Goal: Task Accomplishment & Management: Manage account settings

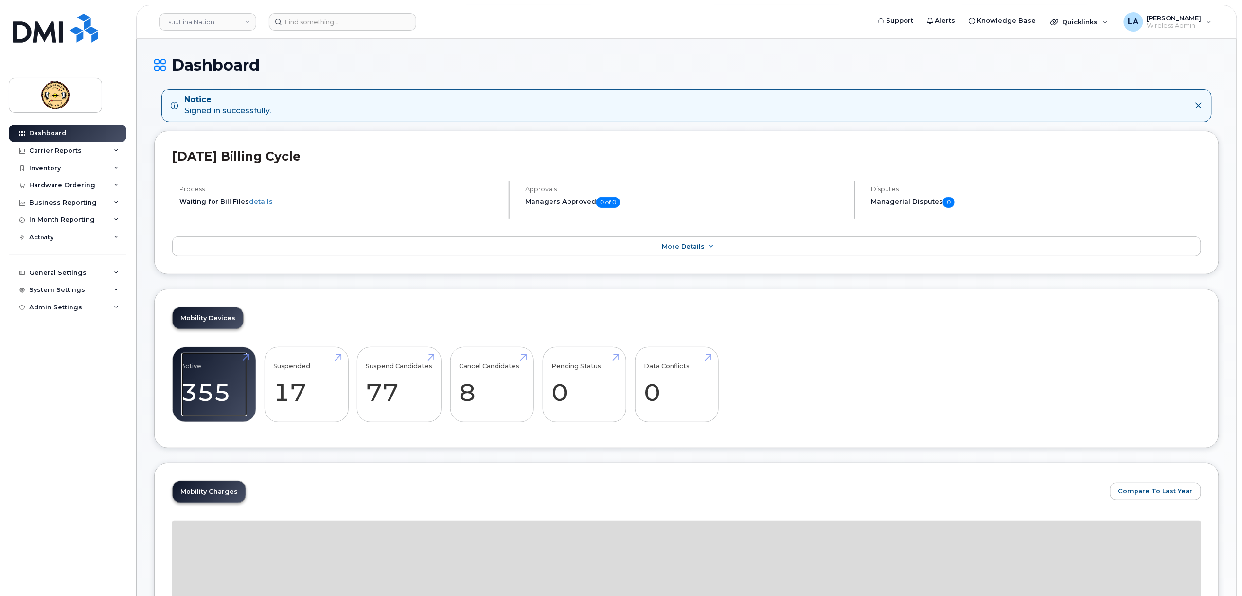
click at [214, 395] on link "Active 355 26%" at bounding box center [214, 385] width 66 height 64
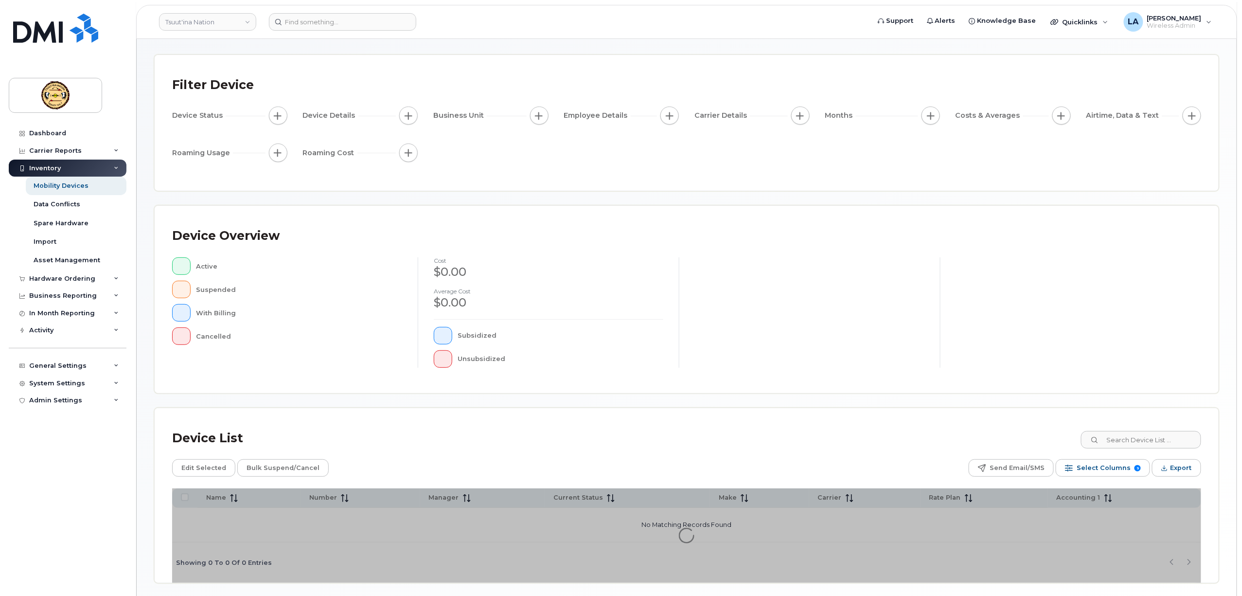
scroll to position [74, 0]
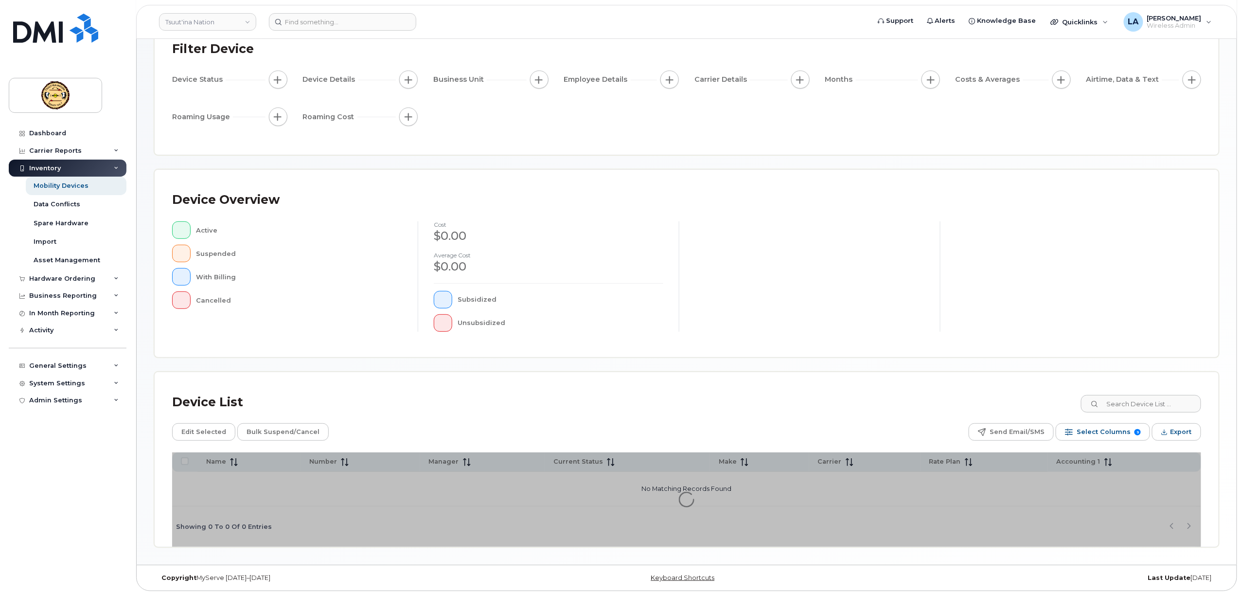
click at [1135, 409] on div "Mobility Devices Devices Save Report Import from CSV Export to CSV Add Device F…" at bounding box center [686, 265] width 1065 height 564
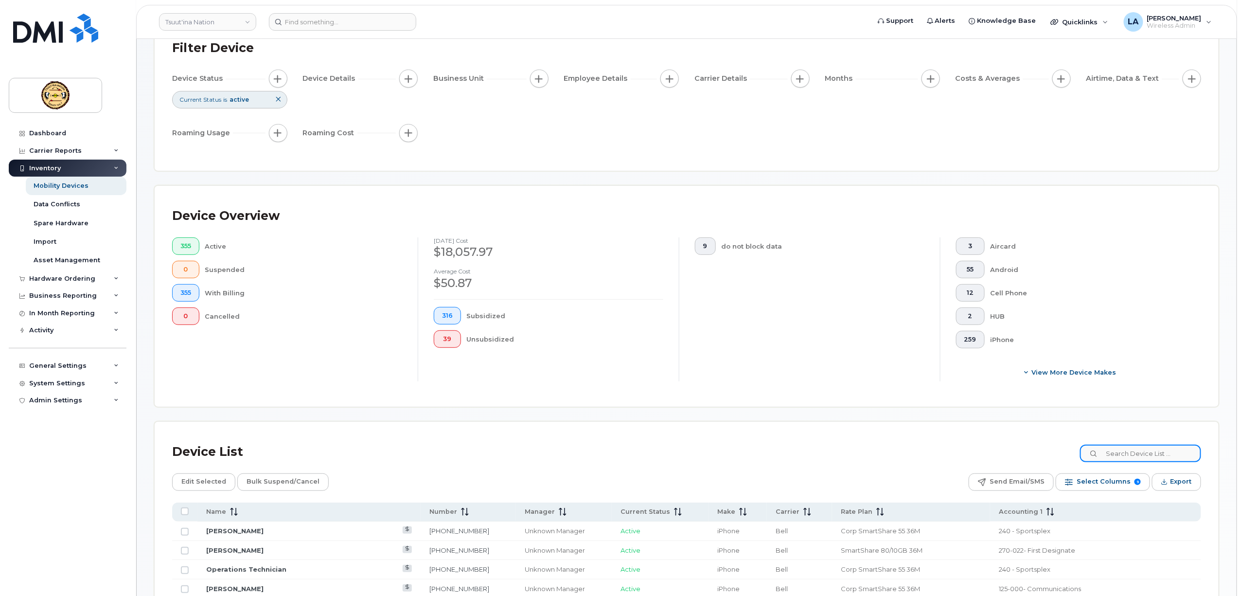
click at [1141, 458] on input at bounding box center [1140, 453] width 121 height 18
paste input "4036690462"
type input "4036690462"
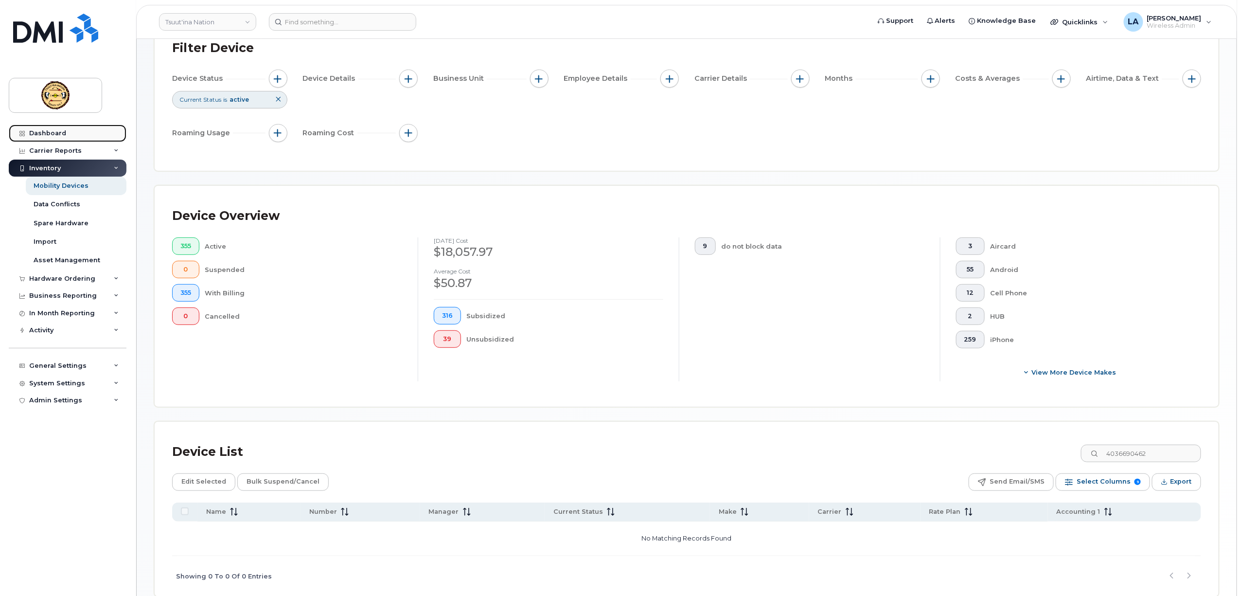
click at [51, 132] on div "Dashboard" at bounding box center [47, 133] width 37 height 8
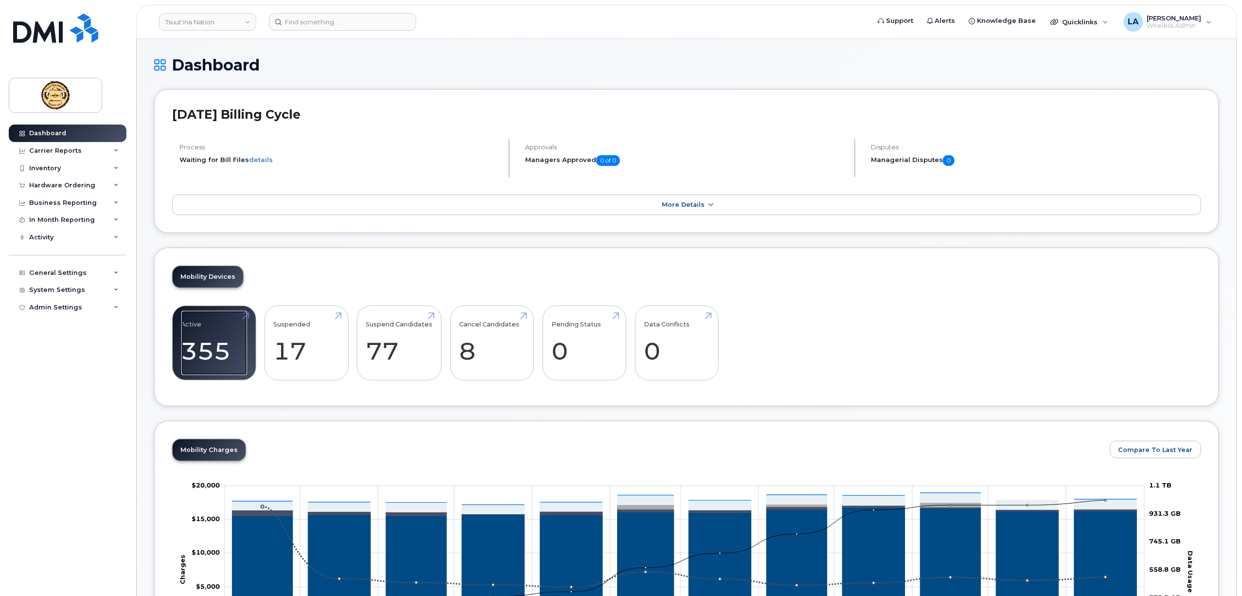
drag, startPoint x: 205, startPoint y: 351, endPoint x: 61, endPoint y: 403, distance: 153.2
click at [205, 351] on link "Active 355 26%" at bounding box center [214, 343] width 66 height 64
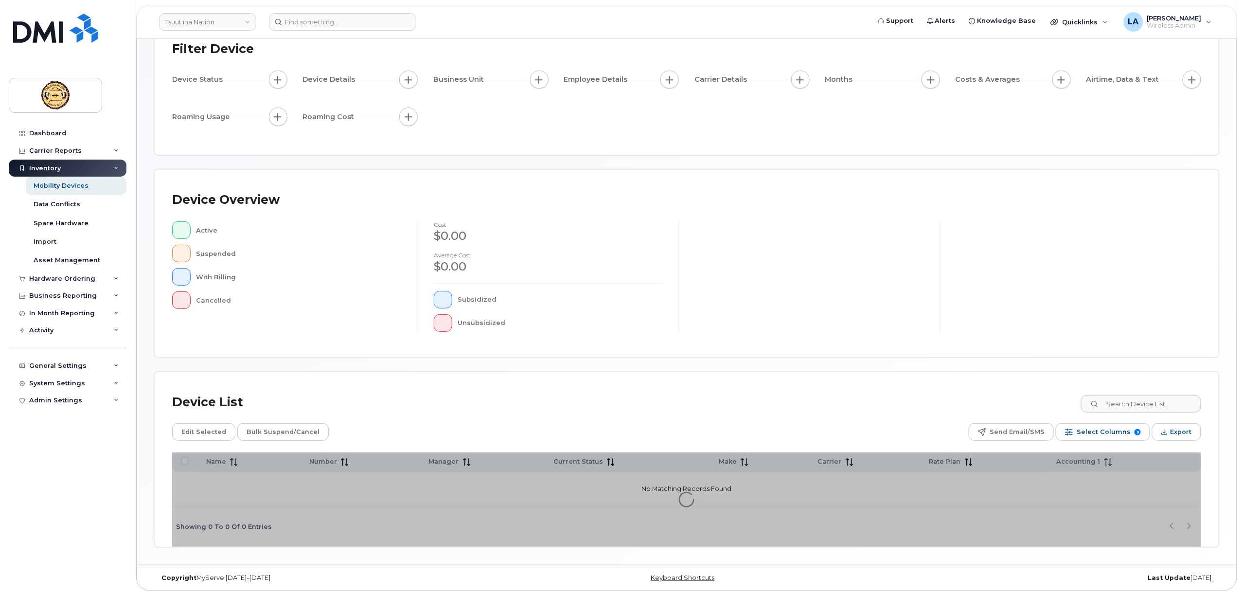
scroll to position [74, 0]
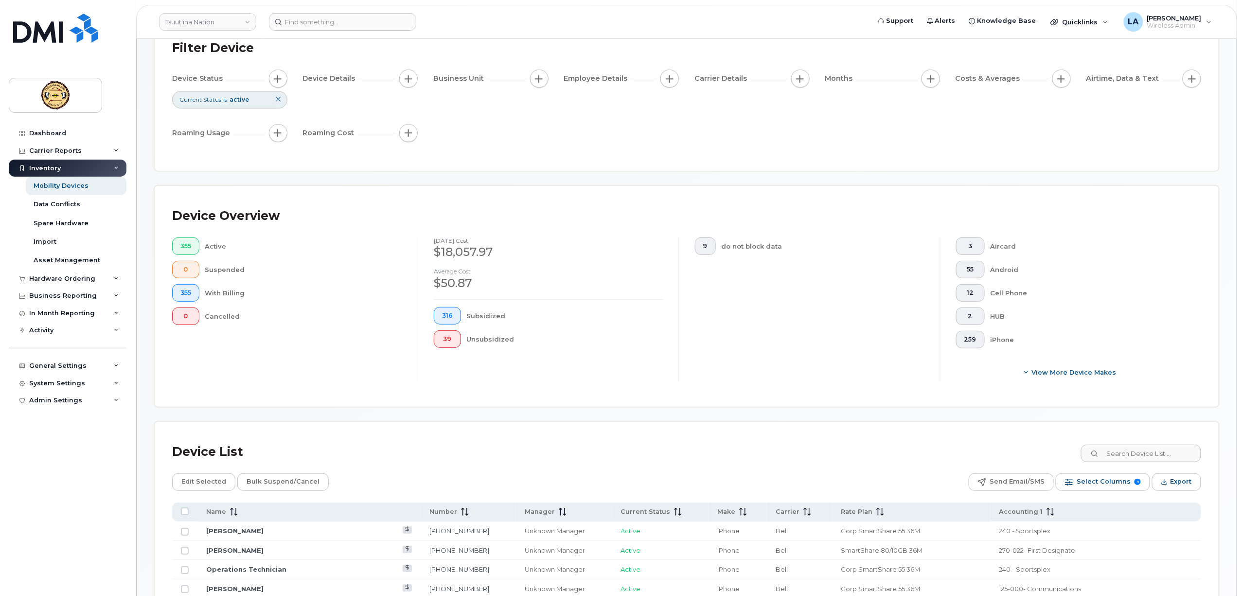
click at [1129, 463] on div "Device List" at bounding box center [686, 451] width 1029 height 25
click at [1126, 456] on input at bounding box center [1140, 453] width 121 height 18
paste input "4036690462"
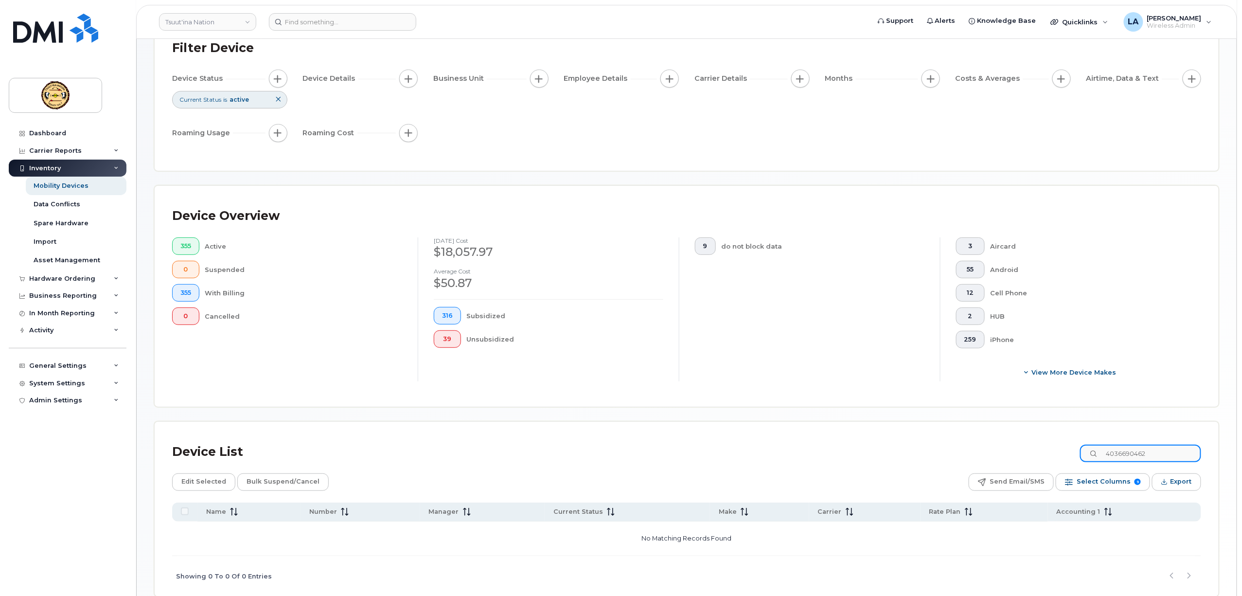
click at [1122, 452] on input "4036690462" at bounding box center [1140, 453] width 121 height 18
click at [1114, 456] on input "4036690462" at bounding box center [1140, 453] width 121 height 18
type input "4036690462"
drag, startPoint x: 1159, startPoint y: 454, endPoint x: 1052, endPoint y: 456, distance: 107.0
click at [1052, 456] on div "Device List 4036690462" at bounding box center [686, 451] width 1029 height 25
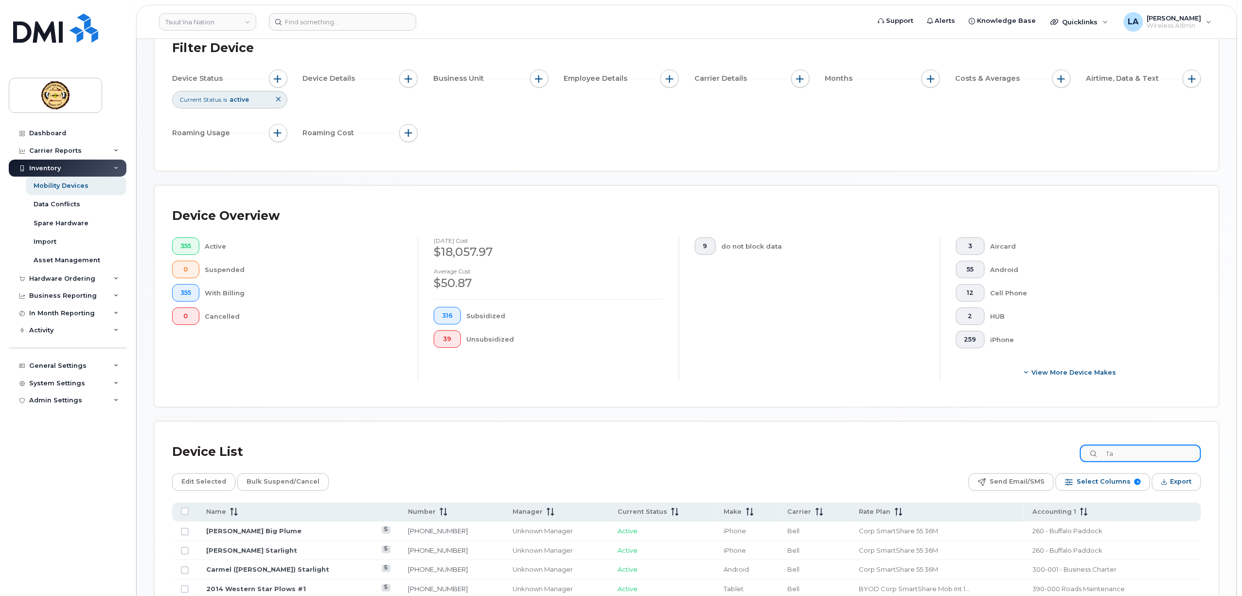
type input "T"
type input "Nolan"
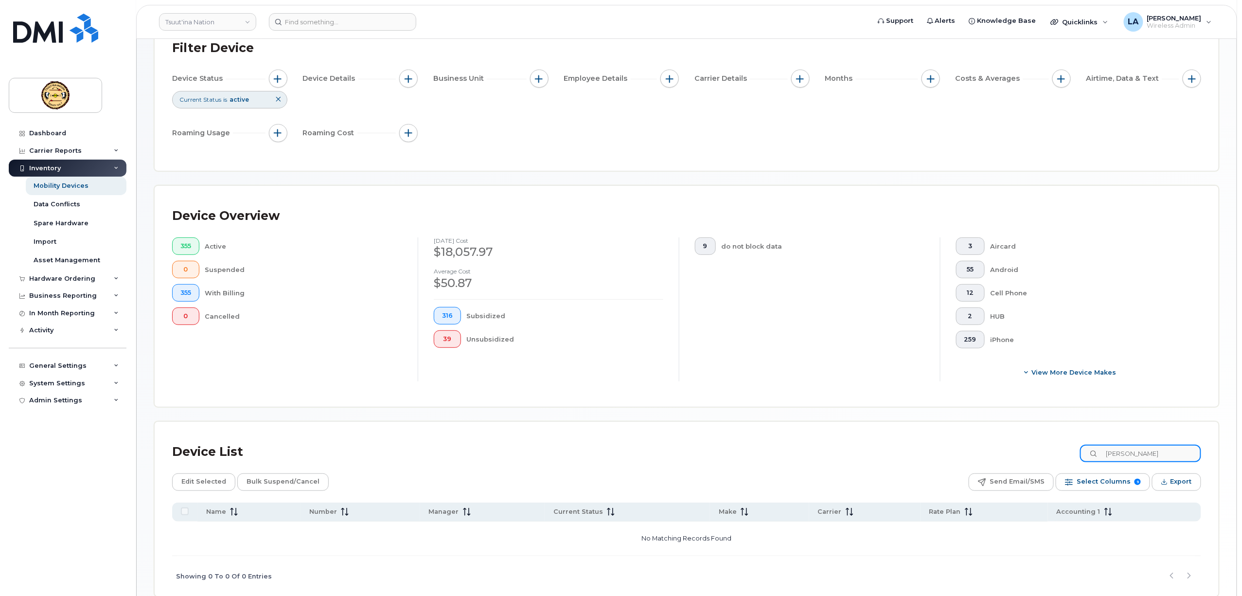
click at [1159, 454] on input "Nolan" at bounding box center [1140, 453] width 121 height 18
drag, startPoint x: 1159, startPoint y: 456, endPoint x: 1029, endPoint y: 455, distance: 130.3
click at [1069, 456] on div "Device List Nolan" at bounding box center [686, 451] width 1029 height 25
paste input "4036690462"
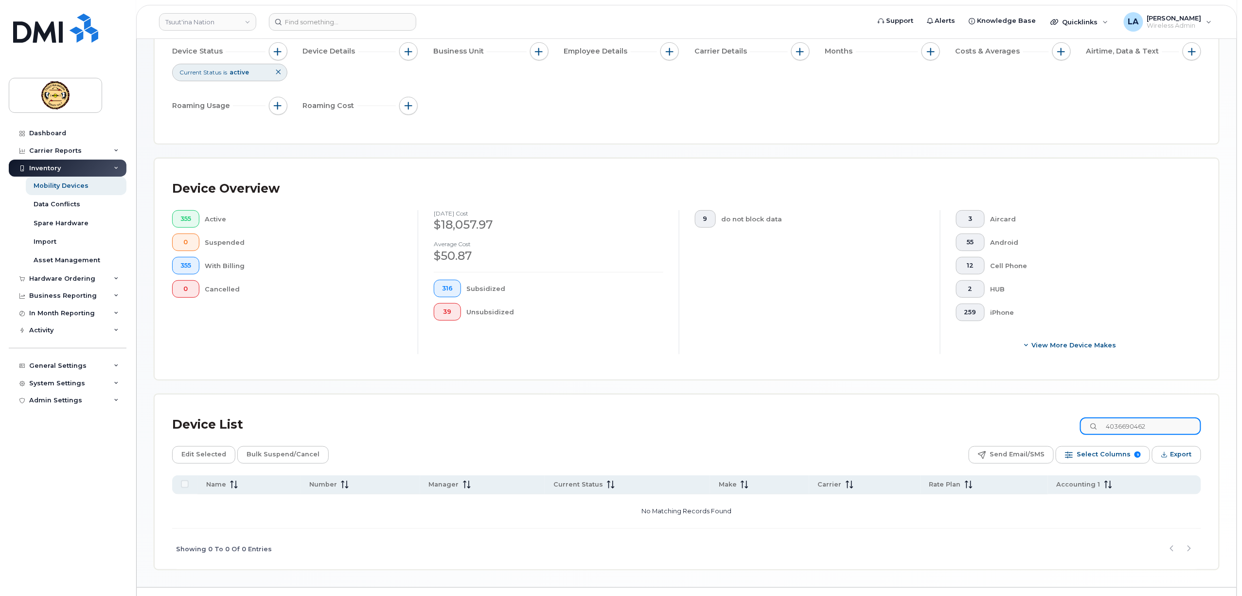
scroll to position [125, 0]
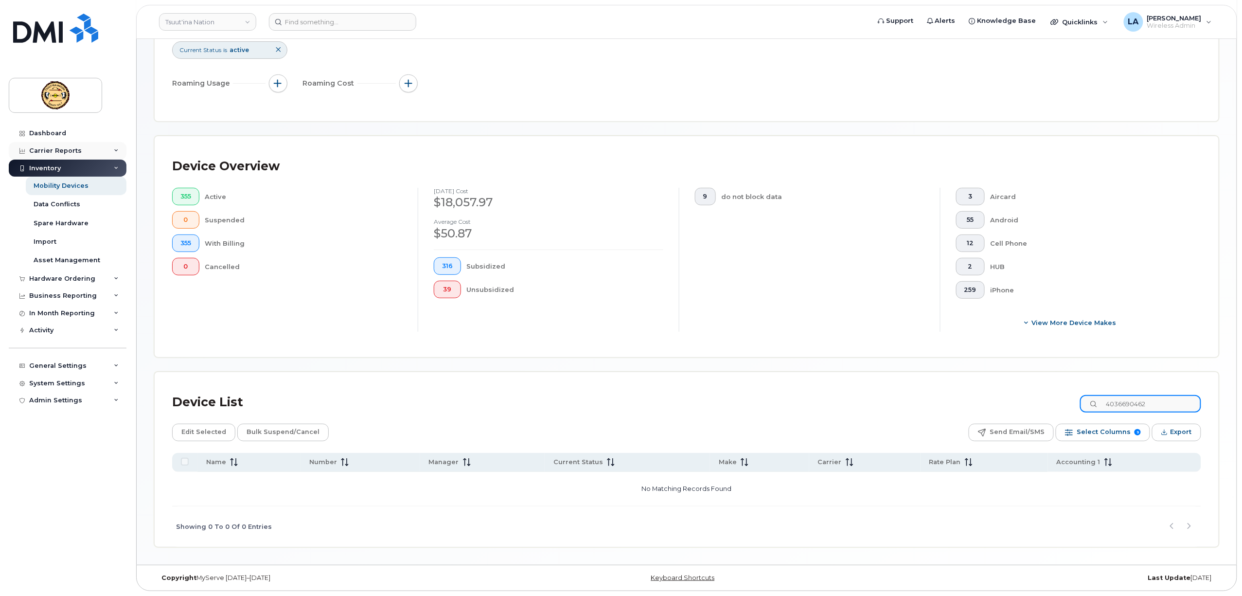
type input "4036690462"
click at [50, 133] on div "Dashboard" at bounding box center [47, 133] width 37 height 8
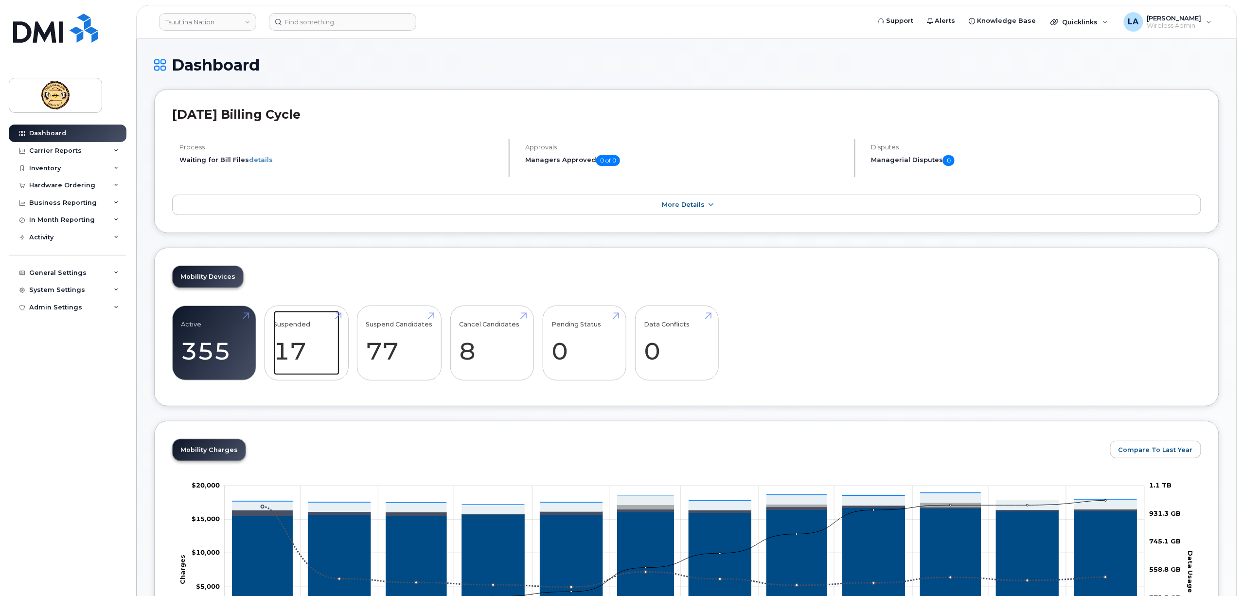
click at [286, 356] on link "Suspended 17 31%" at bounding box center [307, 343] width 66 height 64
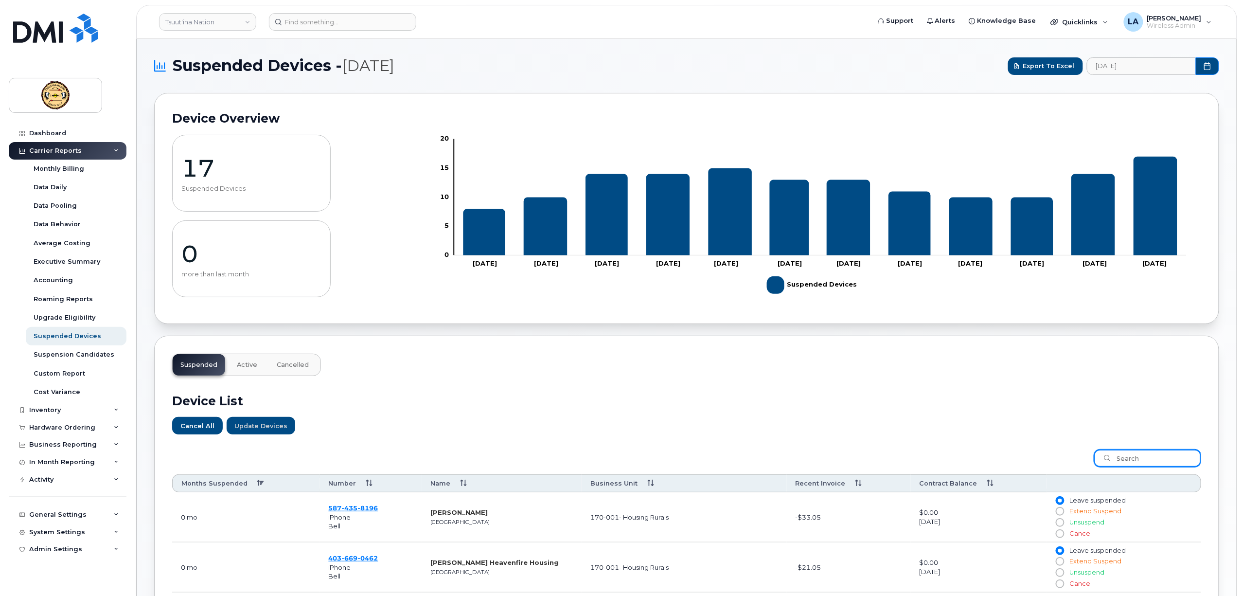
click at [1130, 458] on input "search" at bounding box center [1147, 458] width 107 height 18
paste input "4036690462"
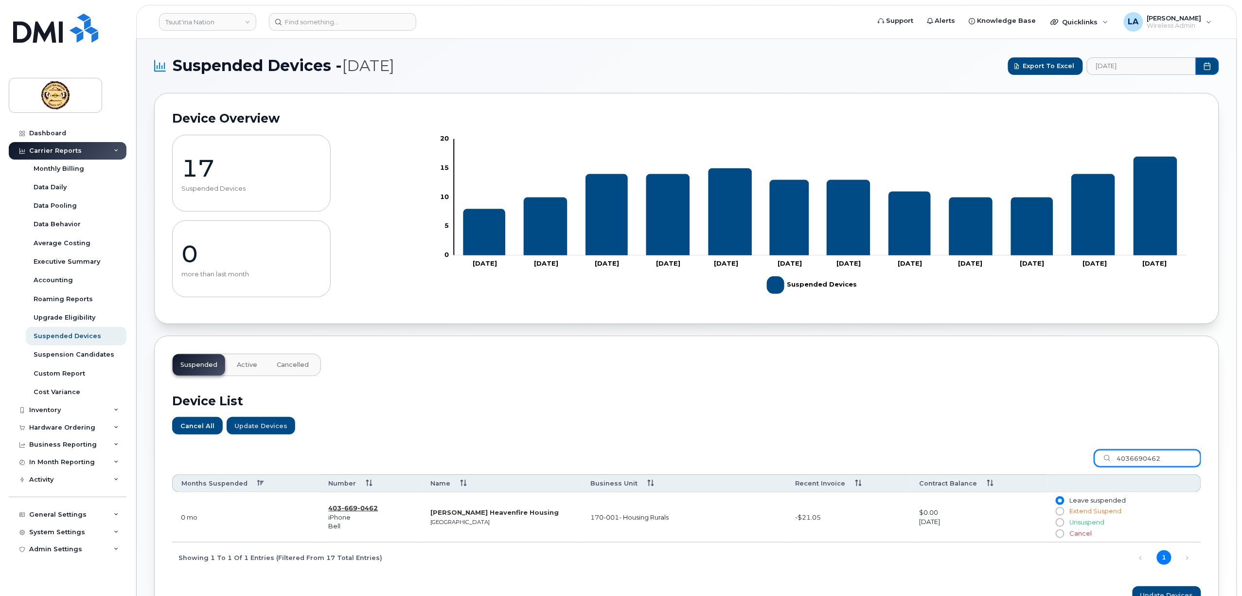
type input "4036690462"
click at [358, 510] on span "669" at bounding box center [368, 508] width 20 height 8
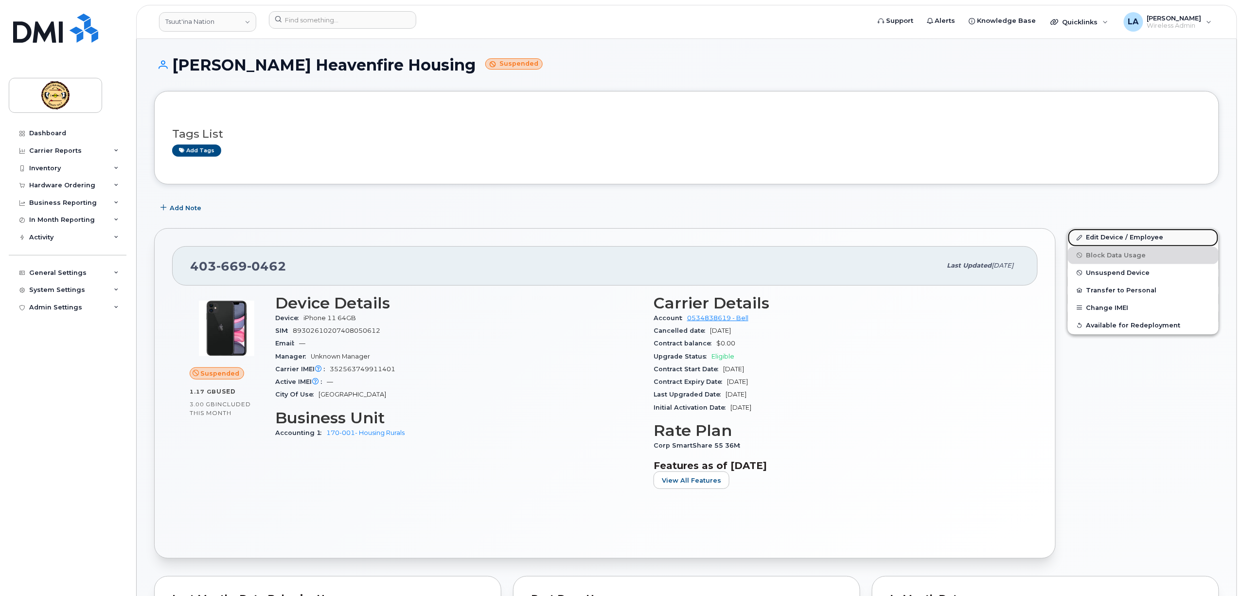
click at [1155, 238] on link "Edit Device / Employee" at bounding box center [1143, 238] width 151 height 18
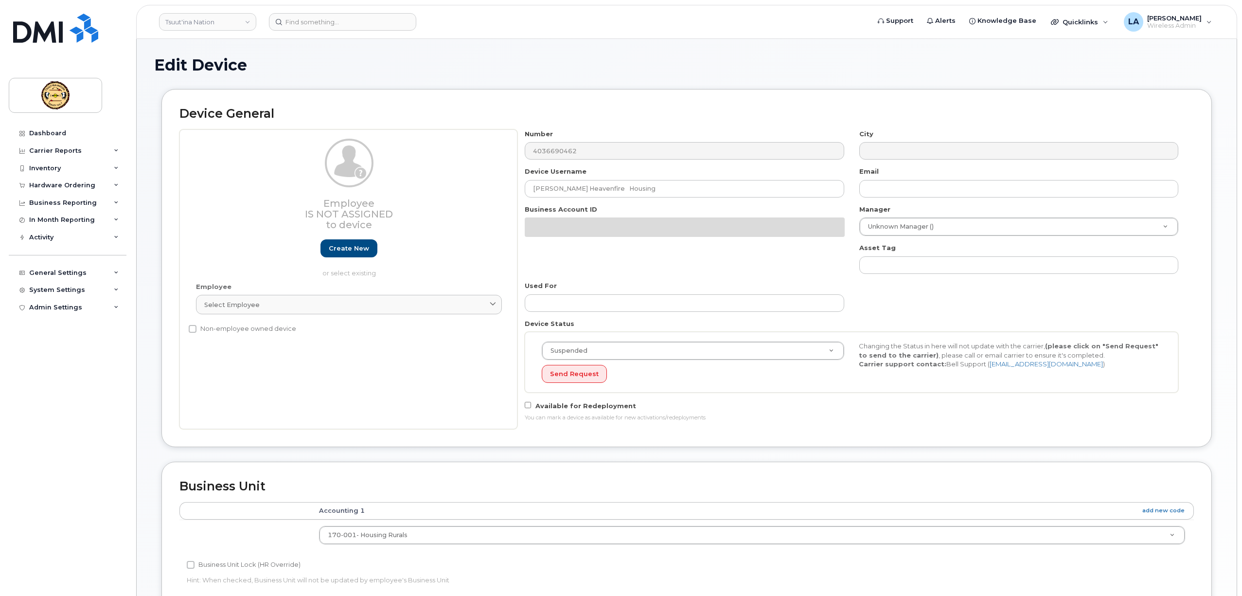
select select "273750"
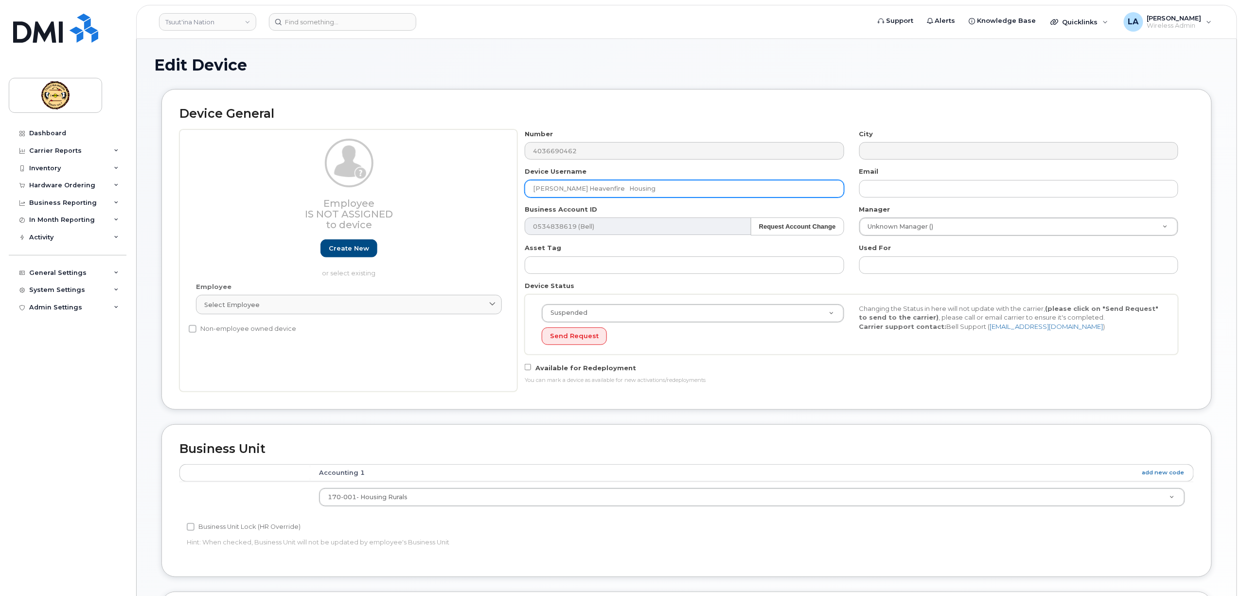
drag, startPoint x: 604, startPoint y: 194, endPoint x: 366, endPoint y: 194, distance: 238.3
click at [382, 195] on div "Employee Is not assigned to device Create new or select existing Employee Selec…" at bounding box center [686, 260] width 1014 height 262
type input "g"
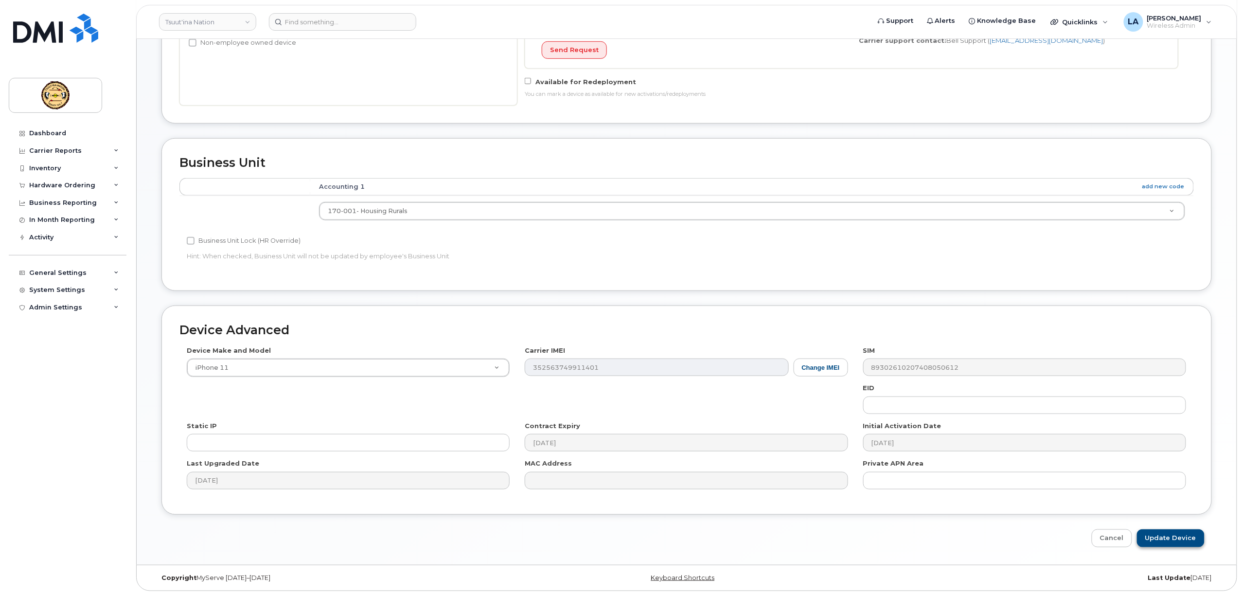
type input "Trae Big Plume"
click at [1162, 535] on input "Update Device" at bounding box center [1171, 538] width 68 height 18
type input "Saving..."
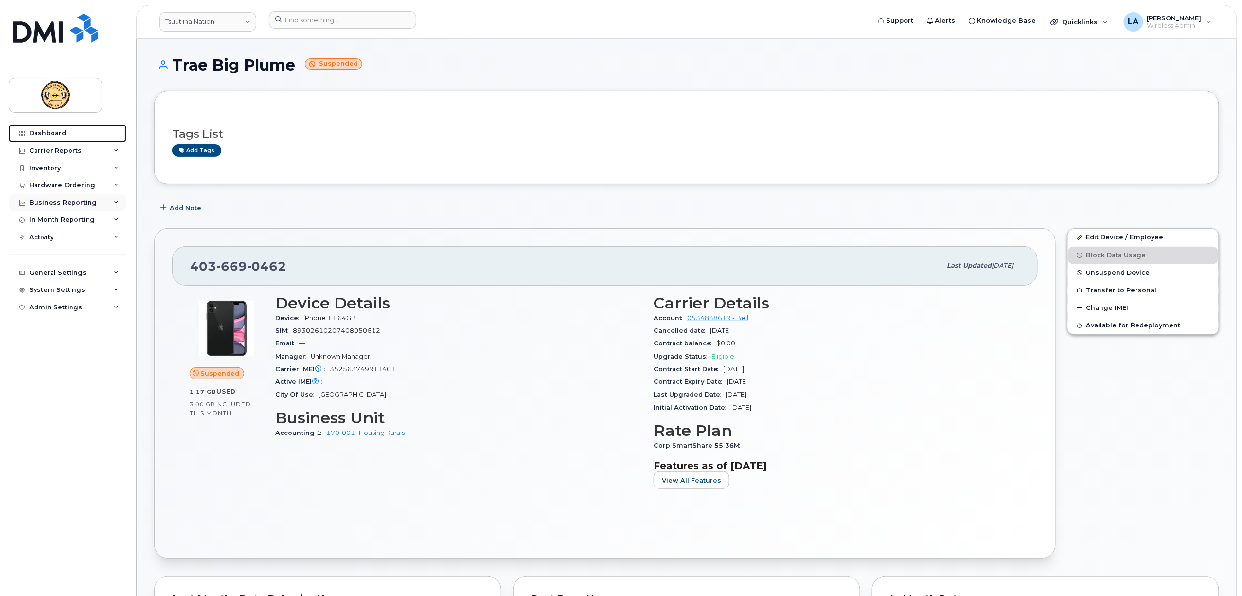
drag, startPoint x: 60, startPoint y: 131, endPoint x: 67, endPoint y: 194, distance: 63.1
click at [59, 131] on div "Dashboard" at bounding box center [47, 133] width 37 height 8
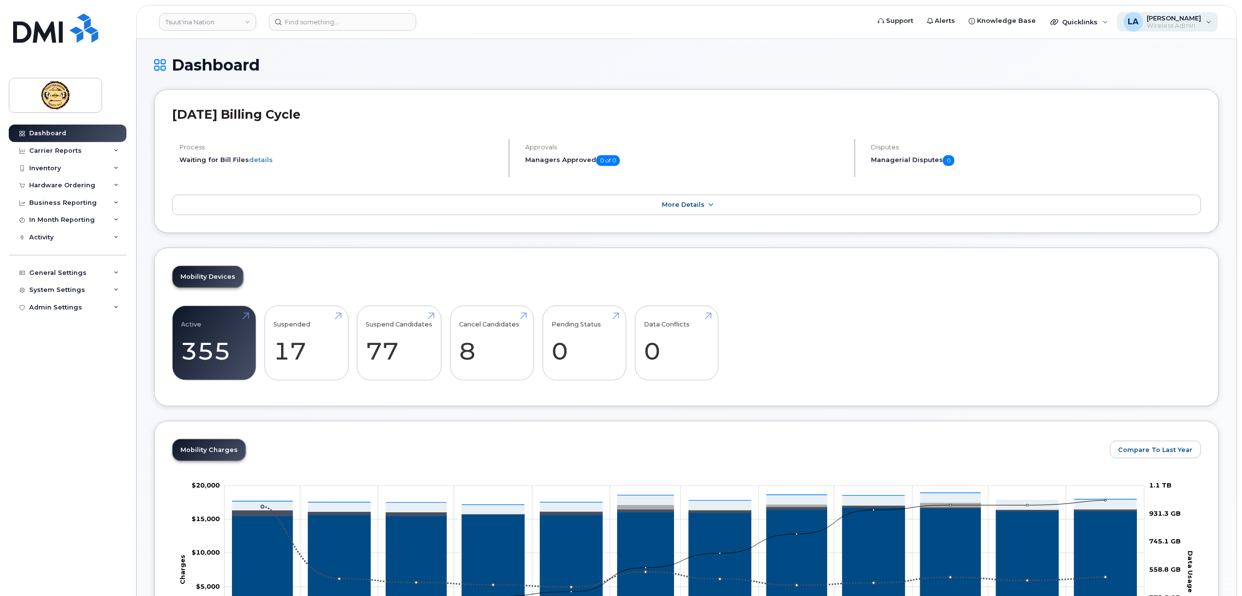
click at [1169, 24] on span "Wireless Admin" at bounding box center [1174, 26] width 54 height 8
click at [1100, 102] on div "Sign out" at bounding box center [1148, 101] width 140 height 18
